Goal: Transaction & Acquisition: Subscribe to service/newsletter

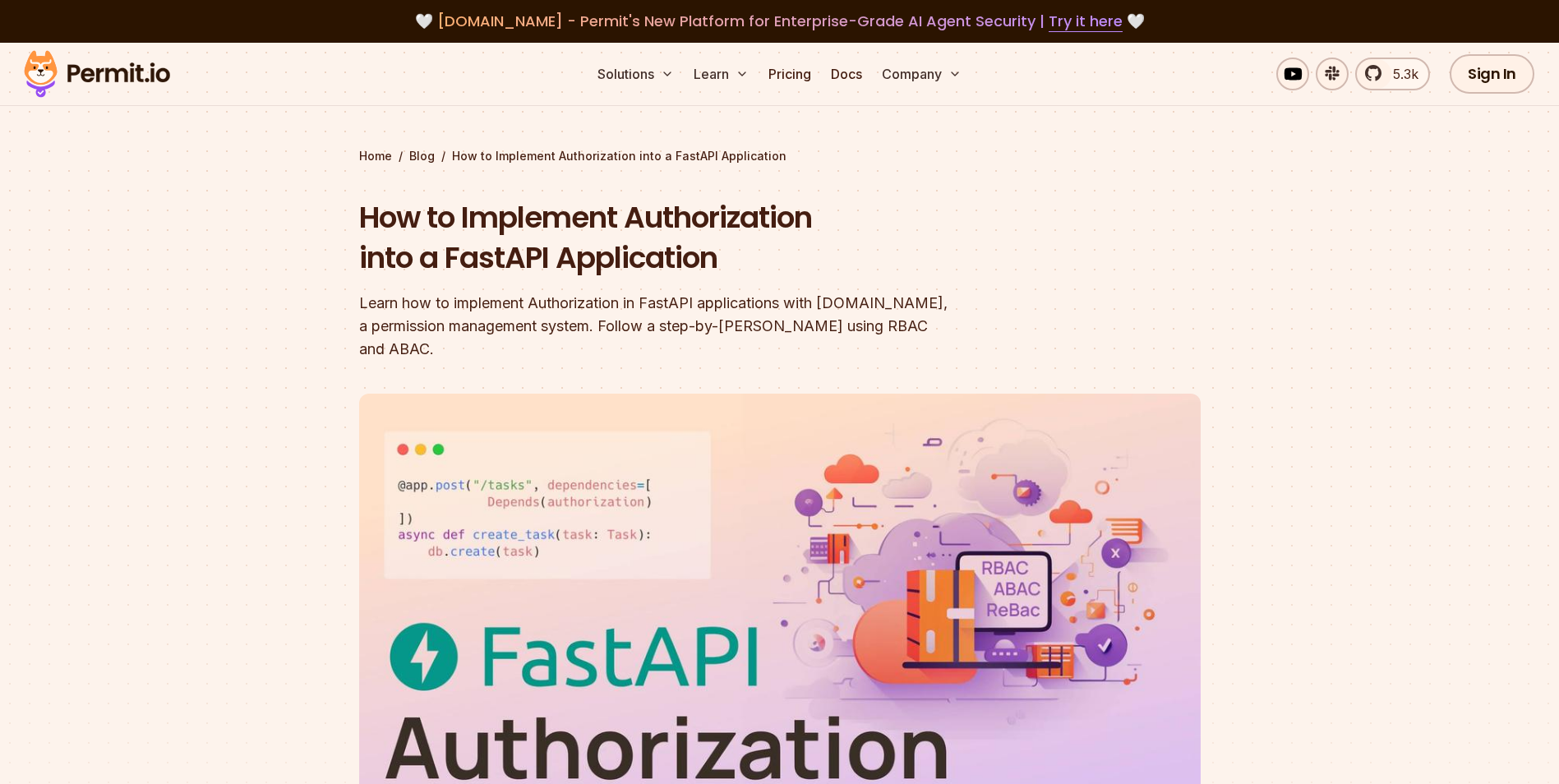
click at [113, 68] on img at bounding box center [97, 74] width 161 height 56
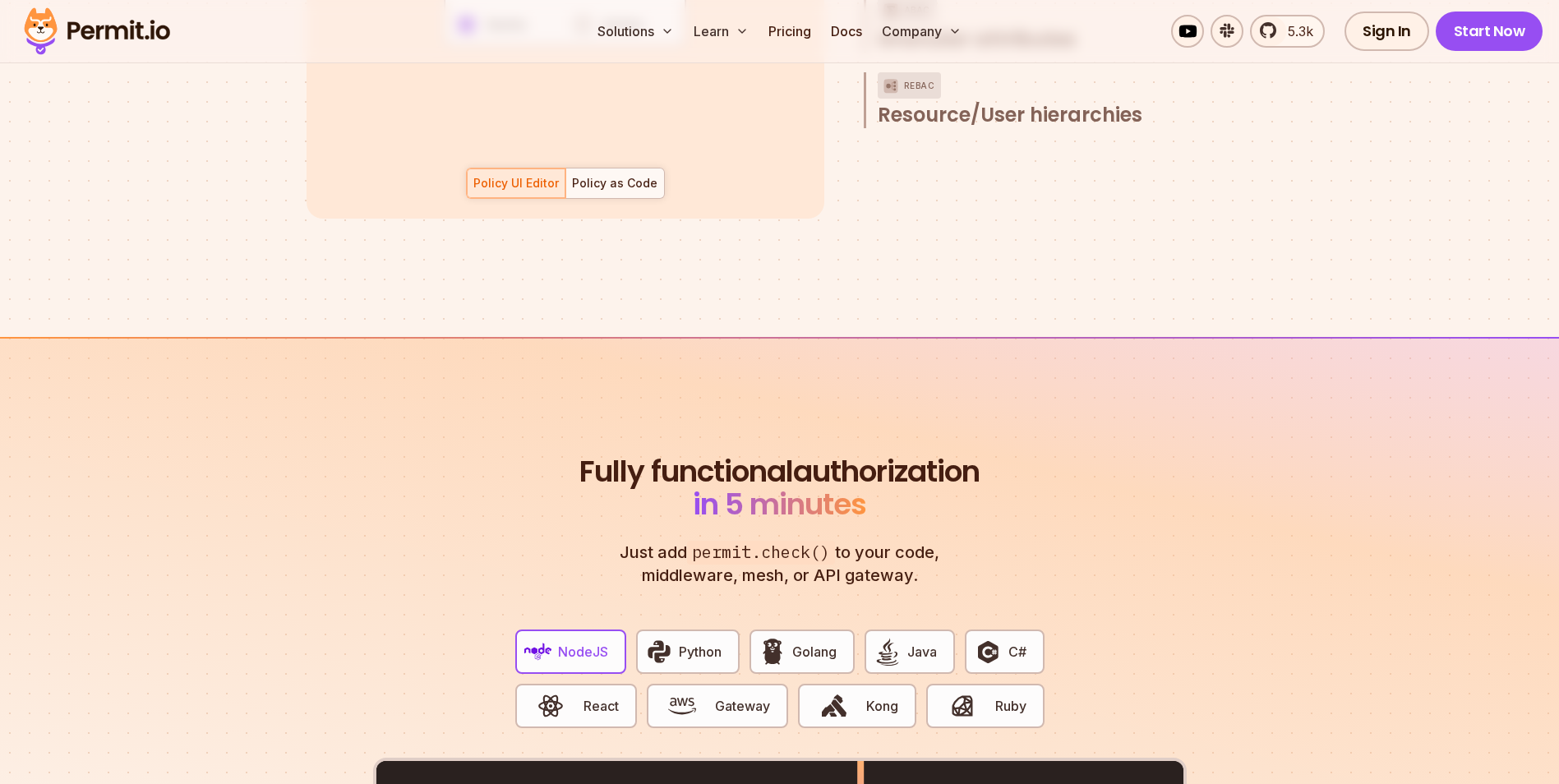
scroll to position [3121, 0]
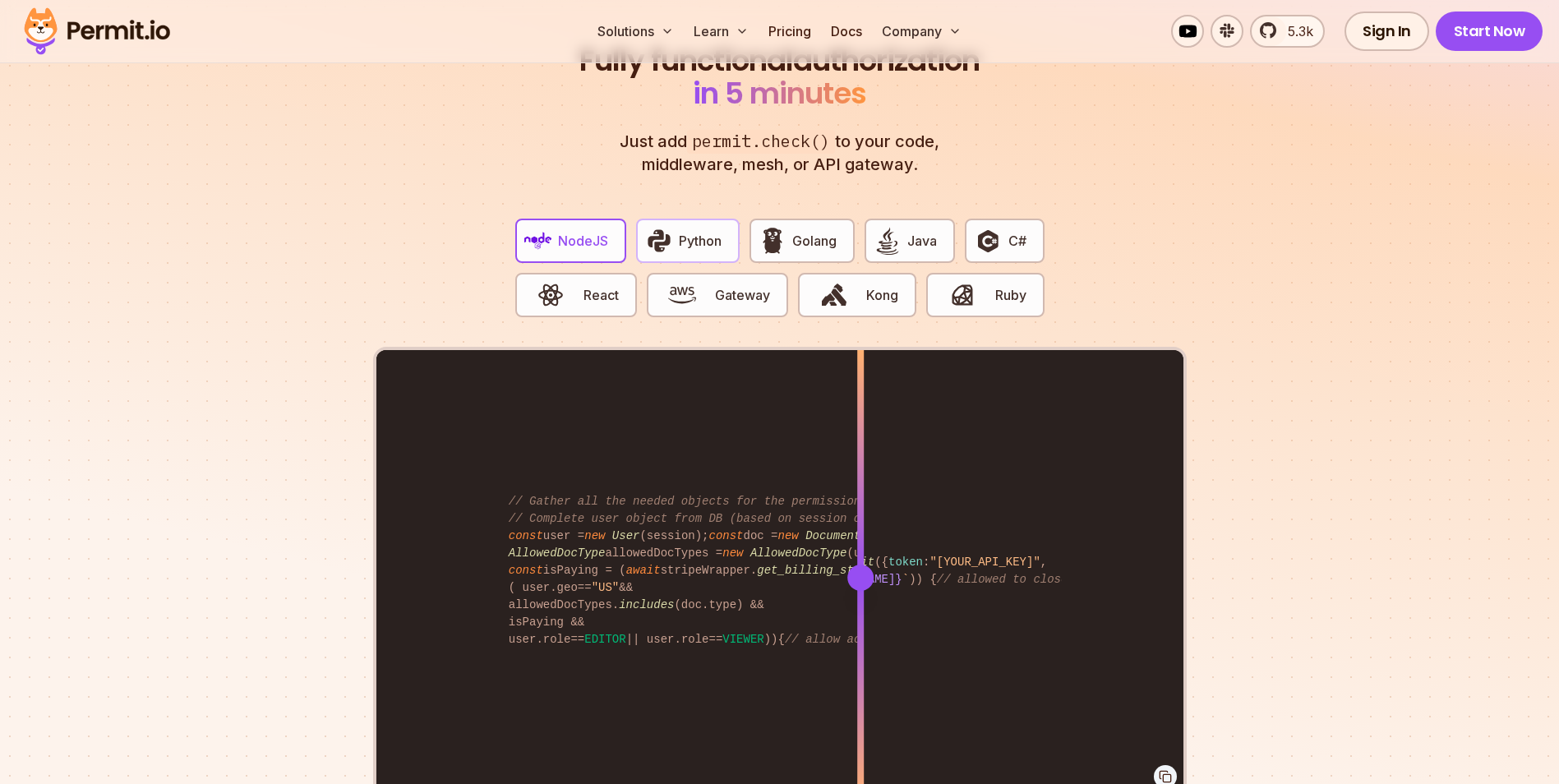
click at [692, 219] on button "Python" at bounding box center [688, 241] width 104 height 44
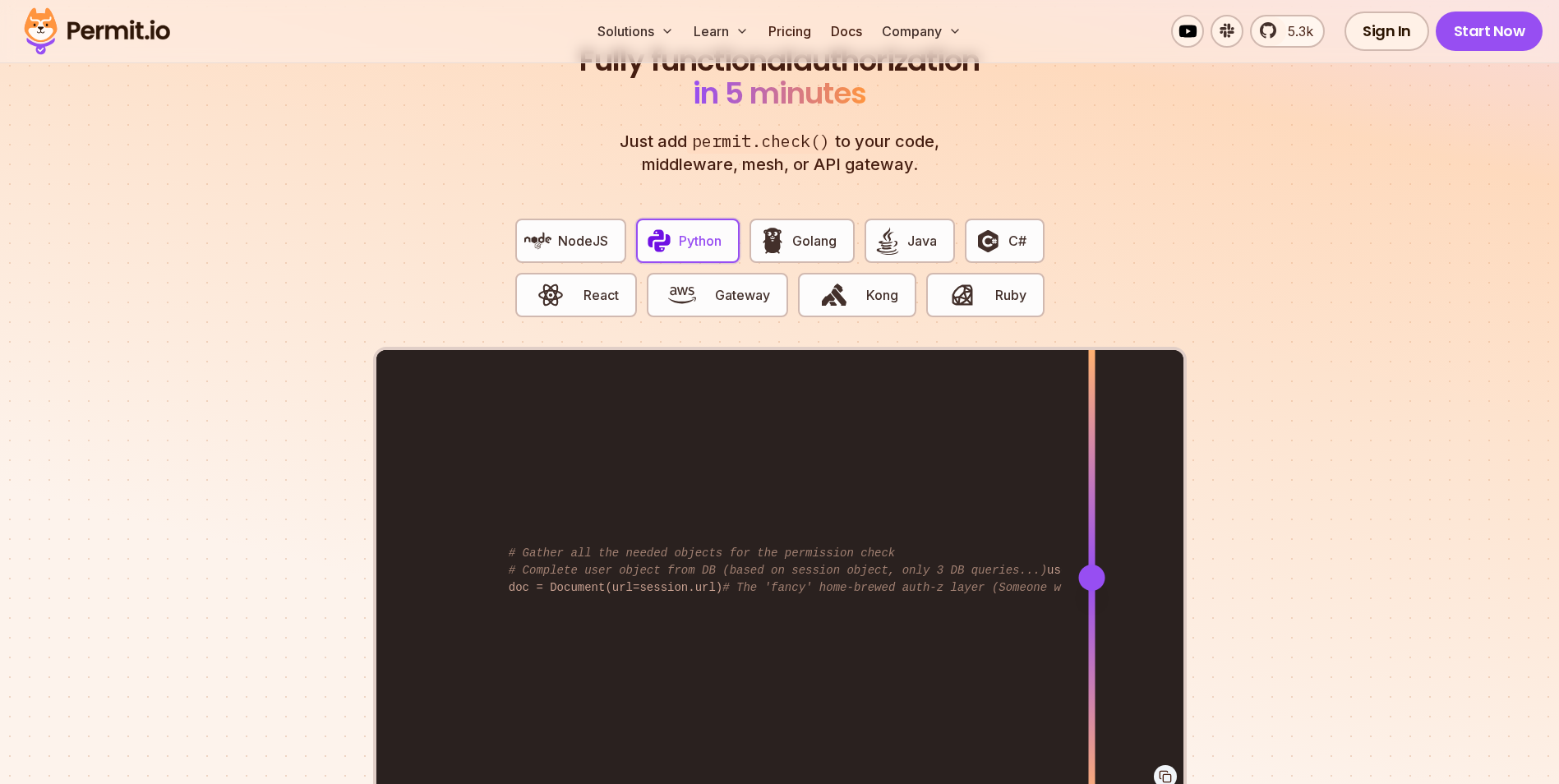
drag, startPoint x: 865, startPoint y: 552, endPoint x: 1091, endPoint y: 545, distance: 226.1
click at [1091, 564] on div at bounding box center [1092, 578] width 27 height 27
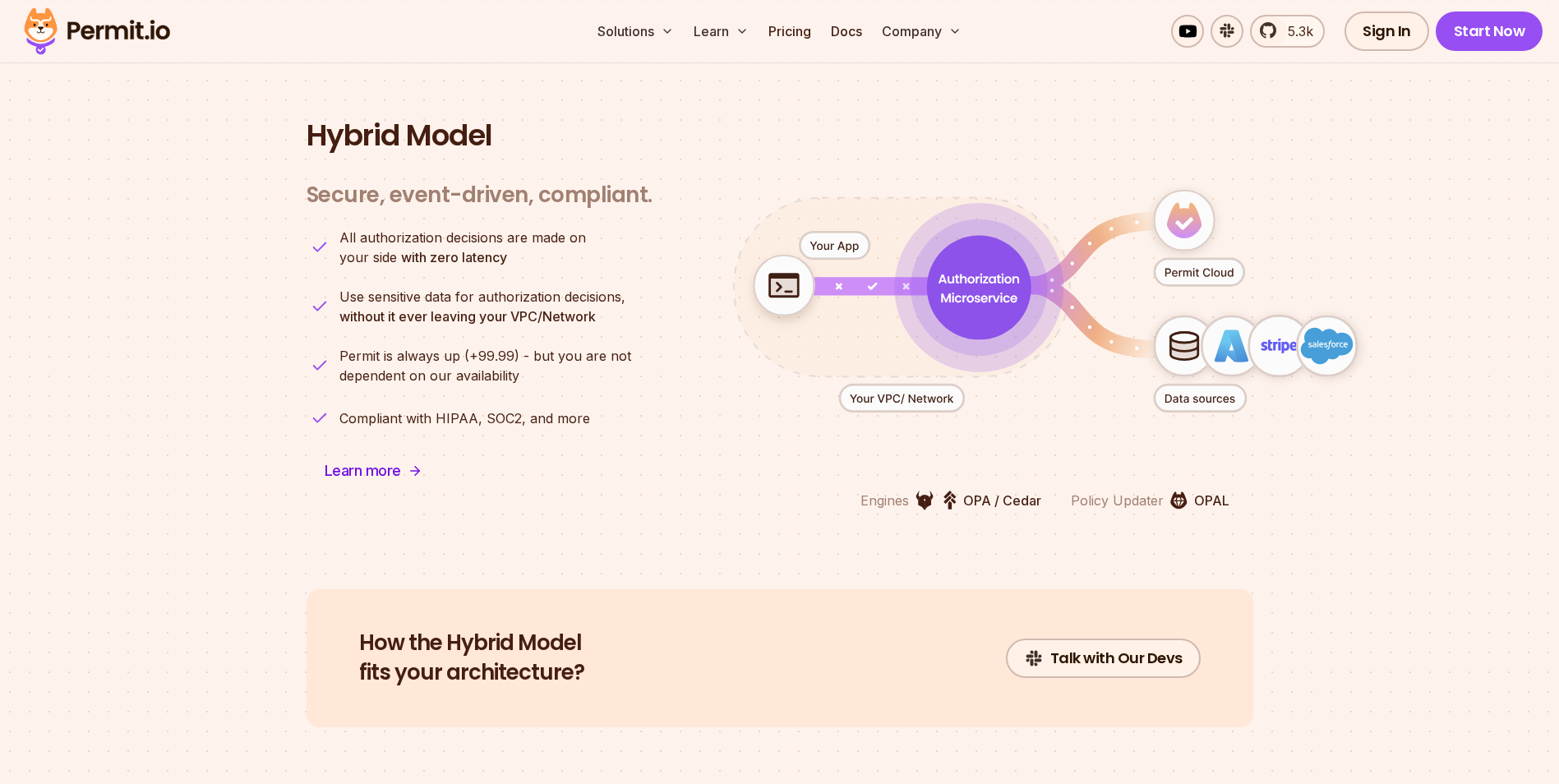
scroll to position [4025, 0]
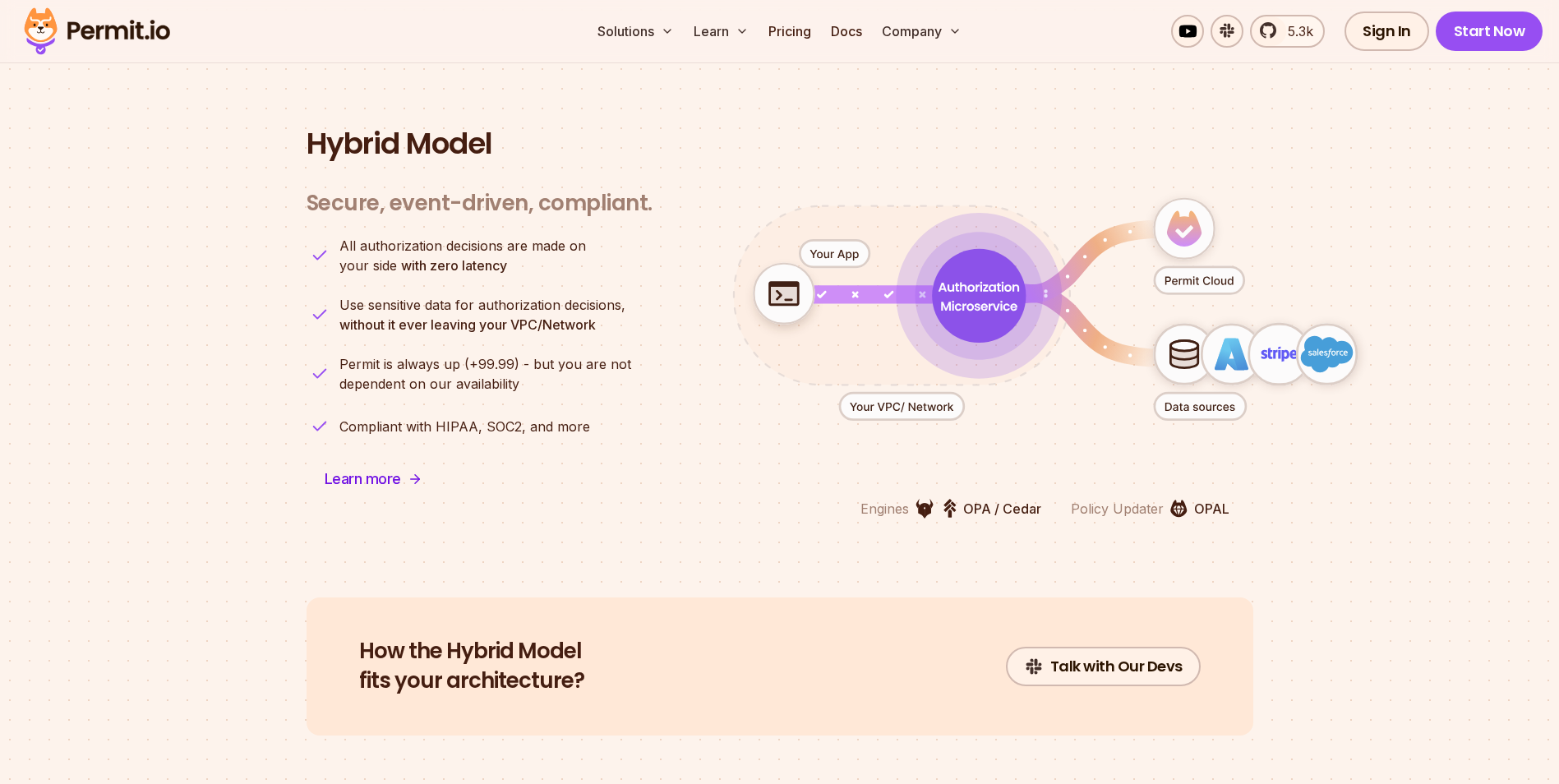
click at [771, 284] on icon "animation" at bounding box center [783, 295] width 28 height 21
click at [970, 282] on icon "animation" at bounding box center [978, 296] width 94 height 94
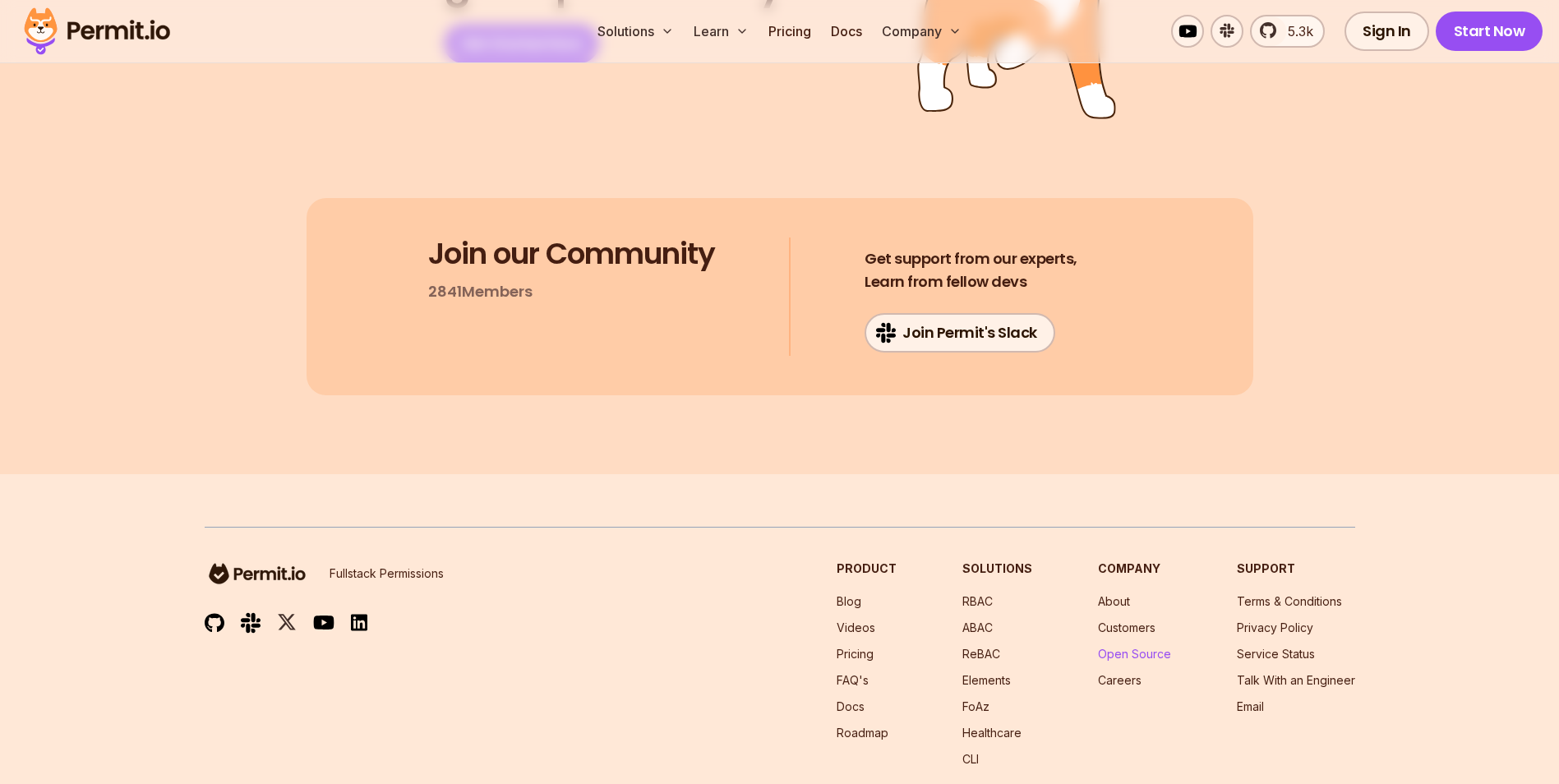
scroll to position [8353, 0]
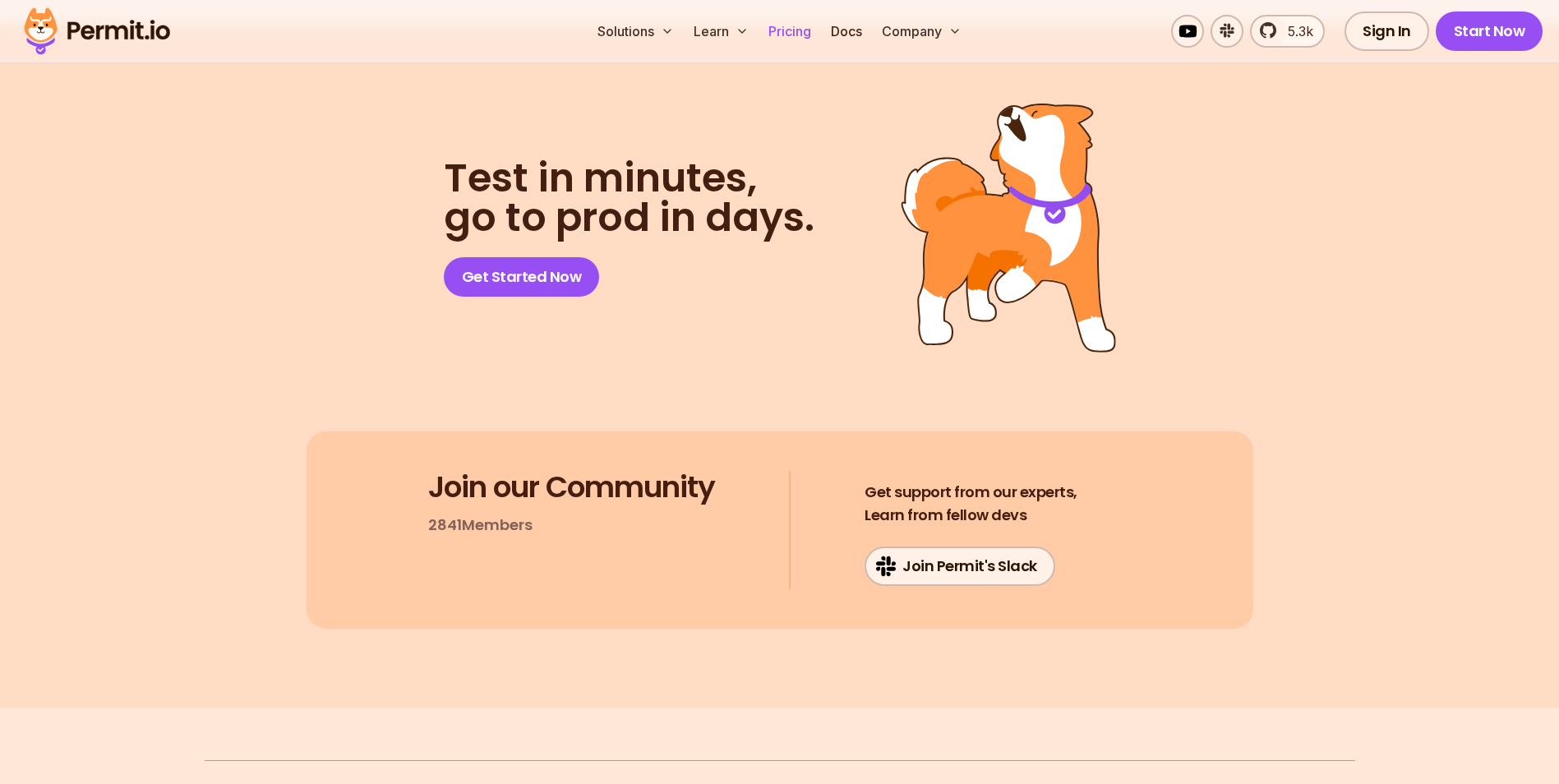
click at [791, 31] on link "Pricing" at bounding box center [790, 31] width 56 height 33
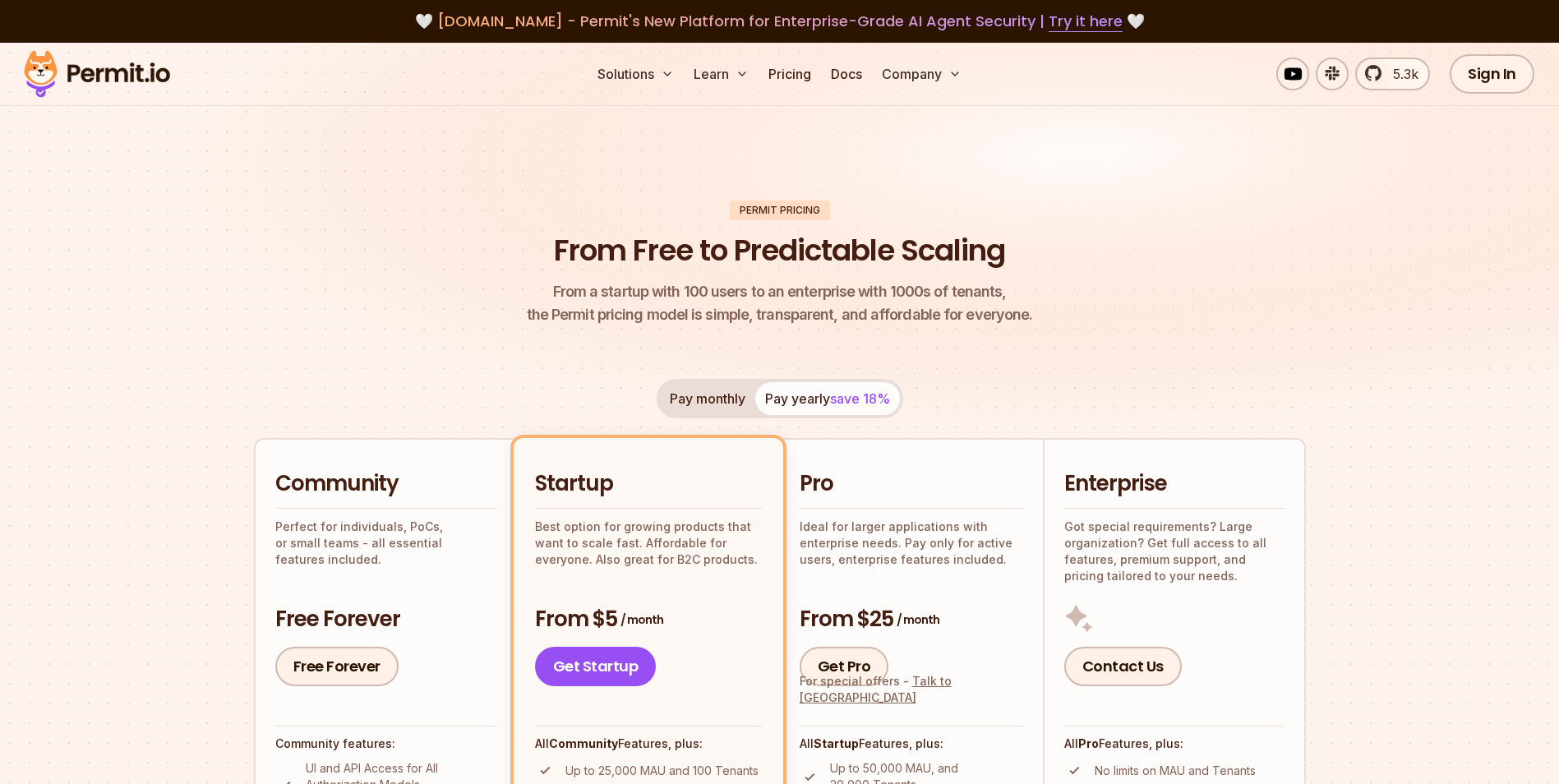
drag, startPoint x: 1089, startPoint y: 24, endPoint x: 1072, endPoint y: 52, distance: 32.8
click at [1089, 23] on link "Try it here" at bounding box center [1085, 21] width 74 height 21
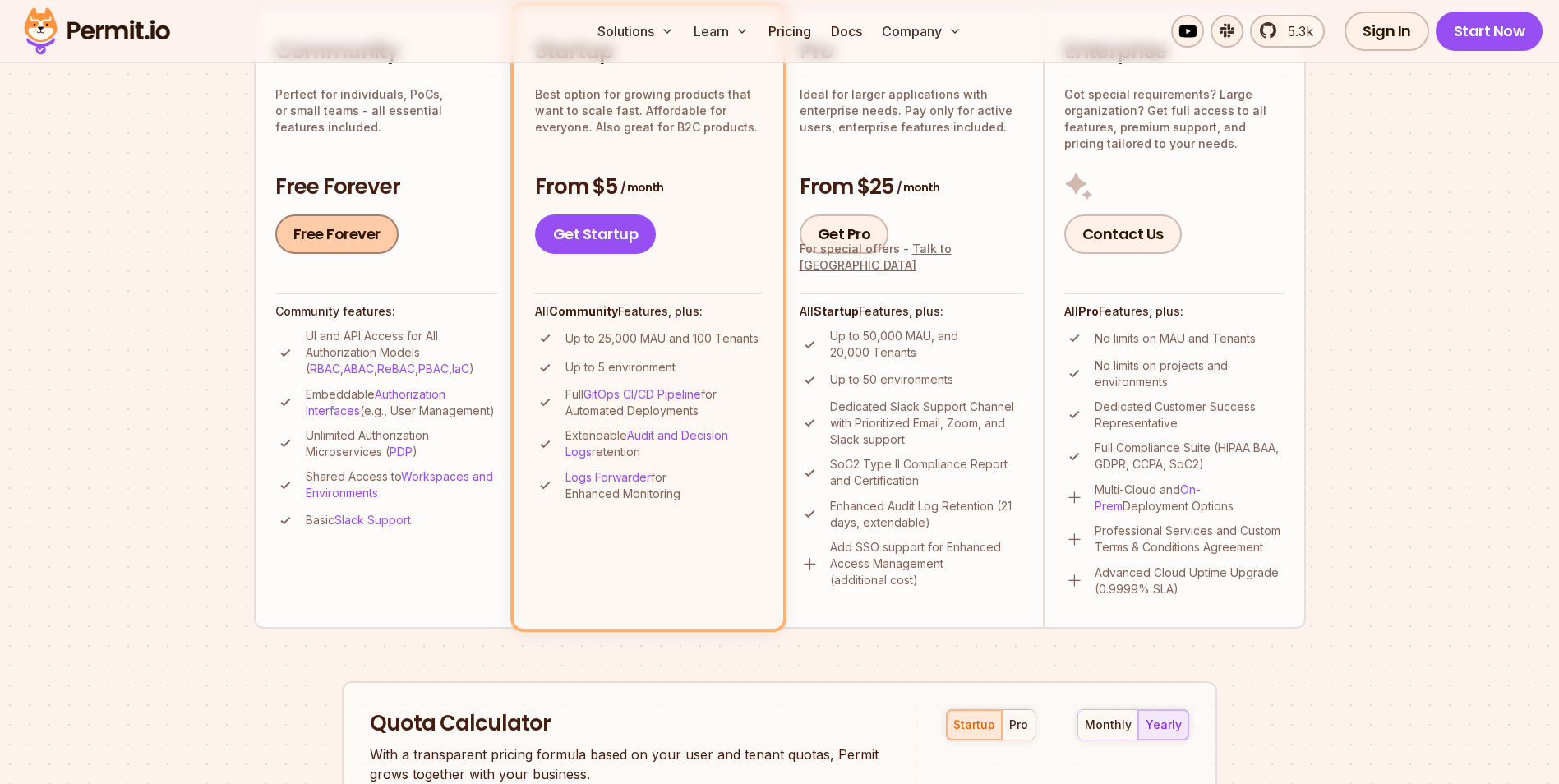
scroll to position [411, 0]
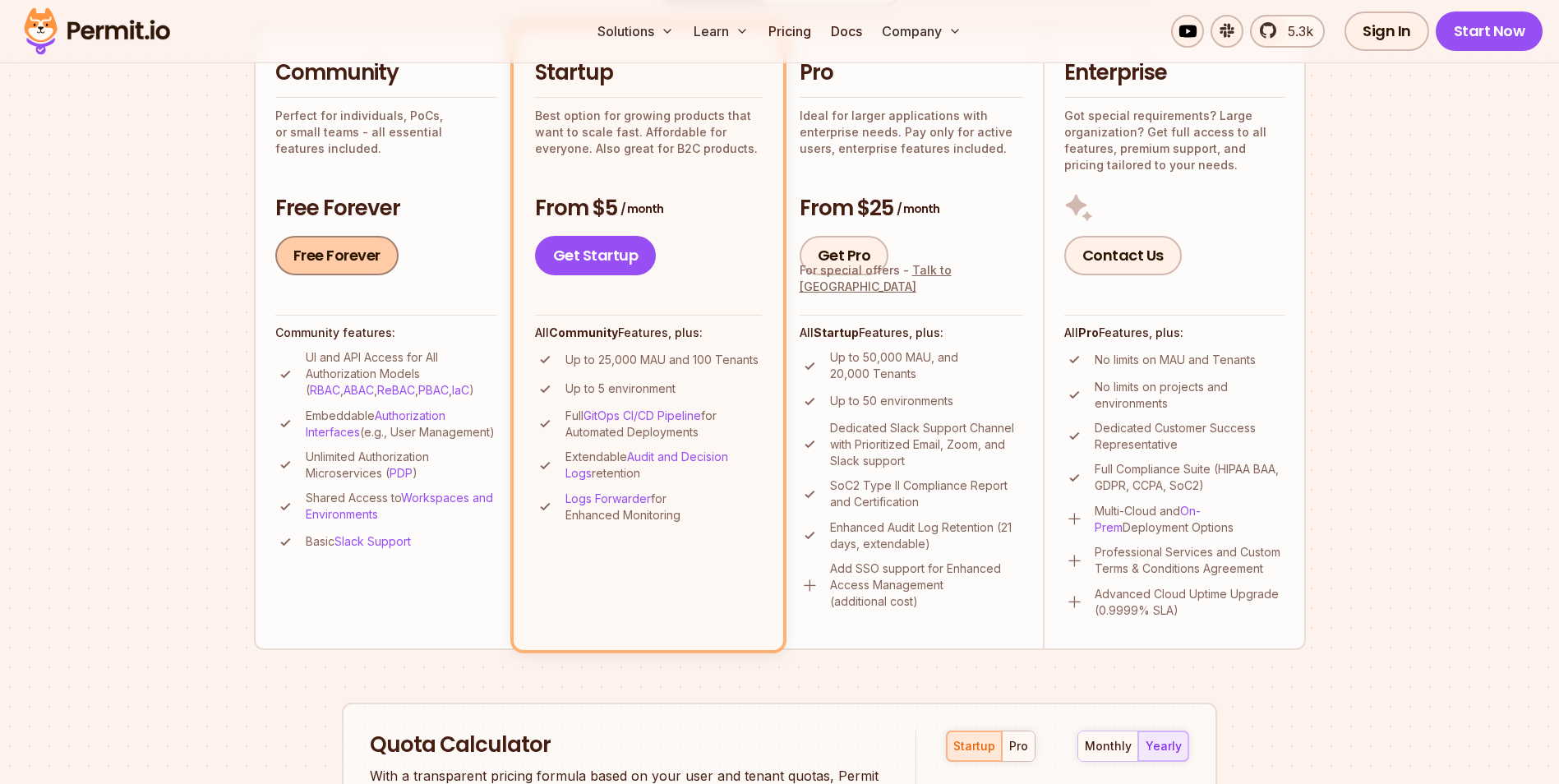
click at [350, 256] on link "Free Forever" at bounding box center [337, 255] width 123 height 40
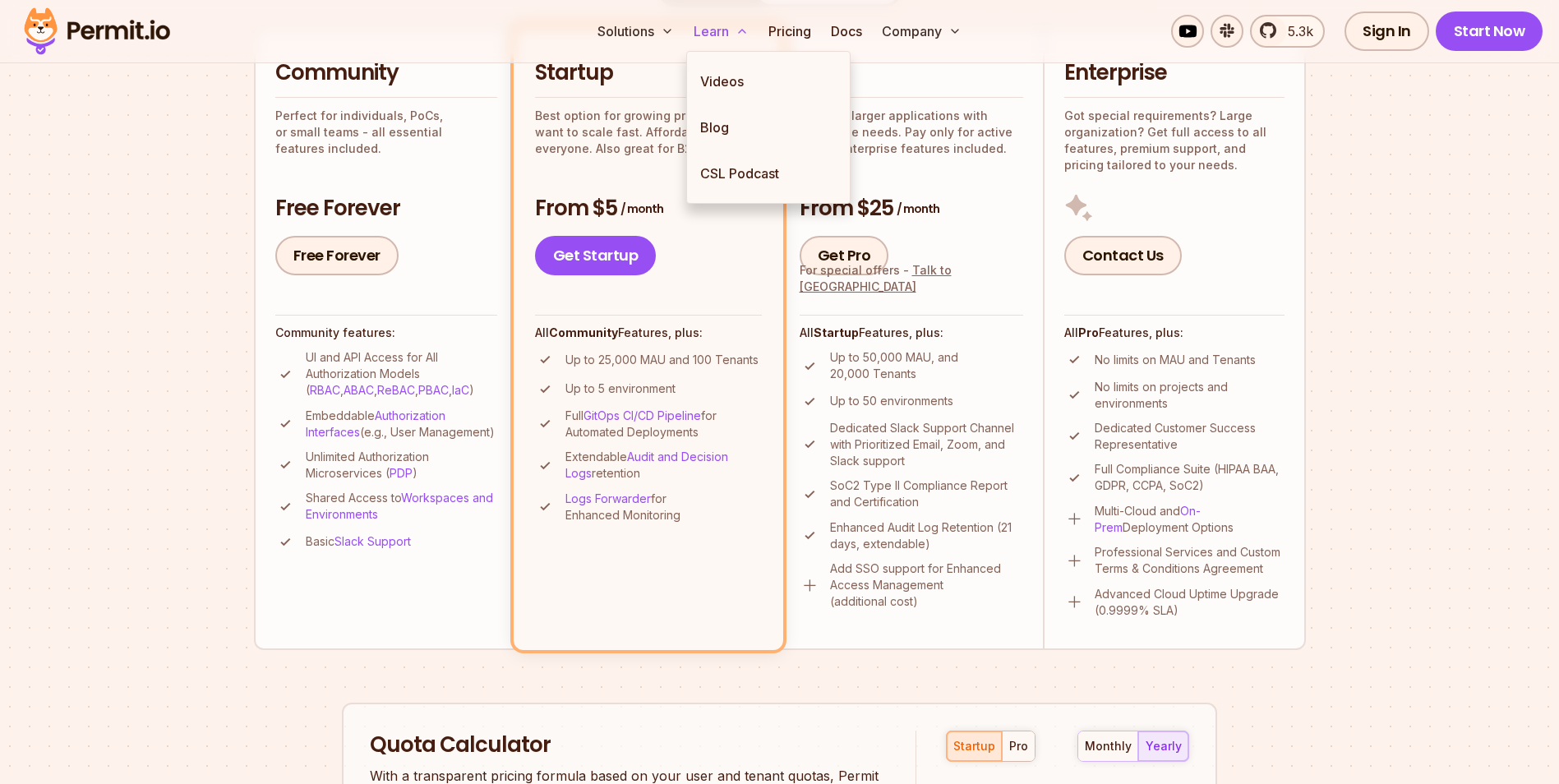
scroll to position [0, 0]
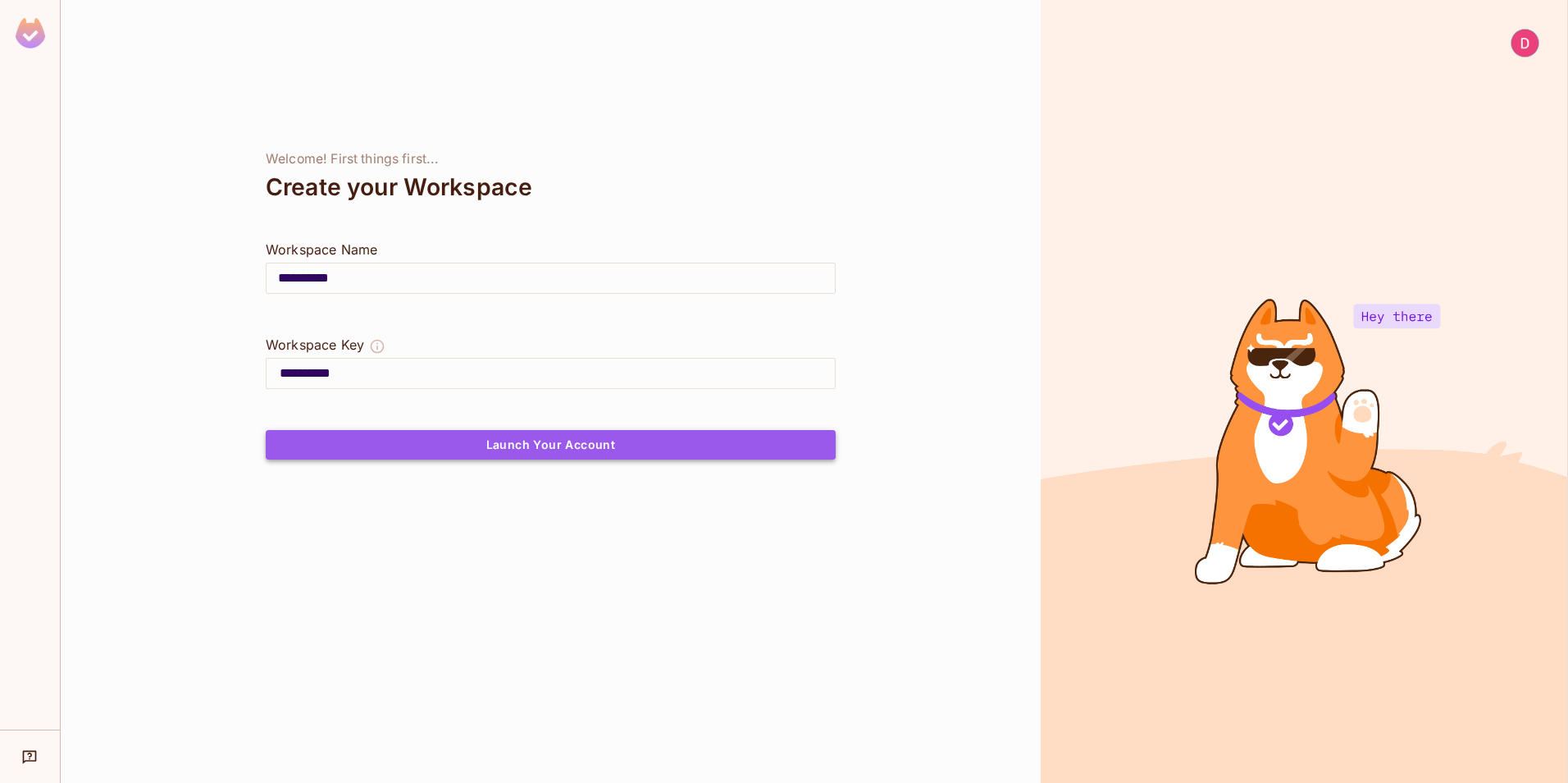
click at [500, 449] on button "Launch Your Account" at bounding box center [550, 444] width 570 height 29
